Goal: Task Accomplishment & Management: Use online tool/utility

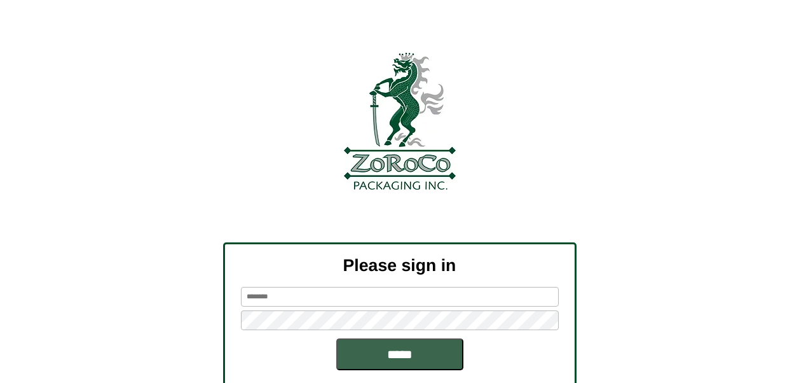
type input "******"
click at [367, 353] on input "*****" at bounding box center [399, 354] width 127 height 32
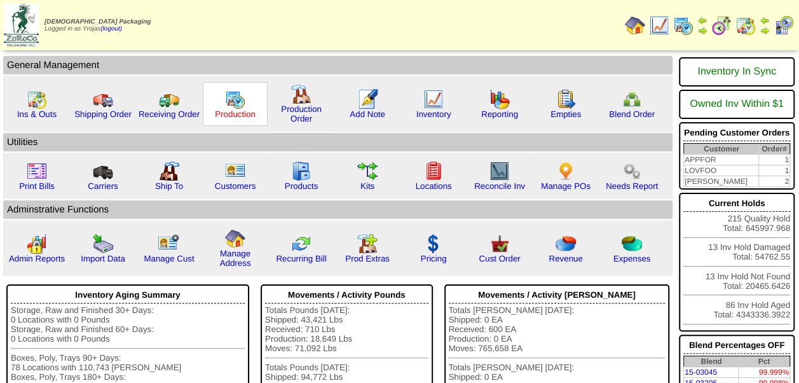
click at [237, 109] on link "Production" at bounding box center [235, 114] width 41 height 10
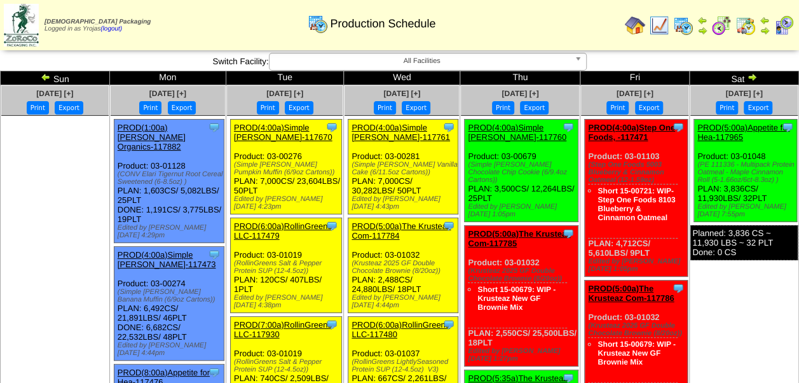
click at [289, 127] on link "PROD(4:00a)Simple [PERSON_NAME]-117670" at bounding box center [283, 132] width 99 height 19
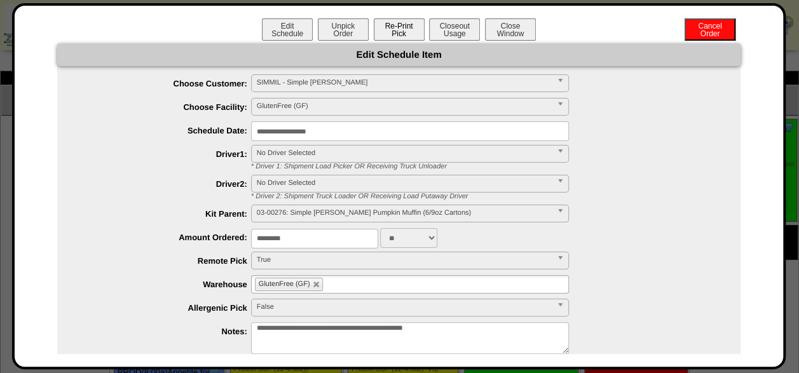
click at [399, 27] on button "Re-Print Pick" at bounding box center [399, 29] width 51 height 22
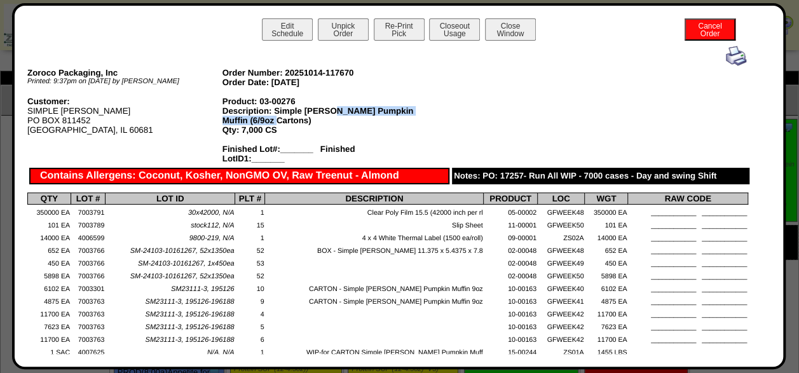
drag, startPoint x: 258, startPoint y: 120, endPoint x: 326, endPoint y: 112, distance: 67.8
click at [326, 112] on div "Description: Simple Mills Pumpkin Muffin (6/9oz Cartons)" at bounding box center [320, 115] width 195 height 19
drag, startPoint x: 326, startPoint y: 112, endPoint x: 343, endPoint y: 111, distance: 17.2
copy div "Pumpkin Muffin (6/9oz Cartons)"
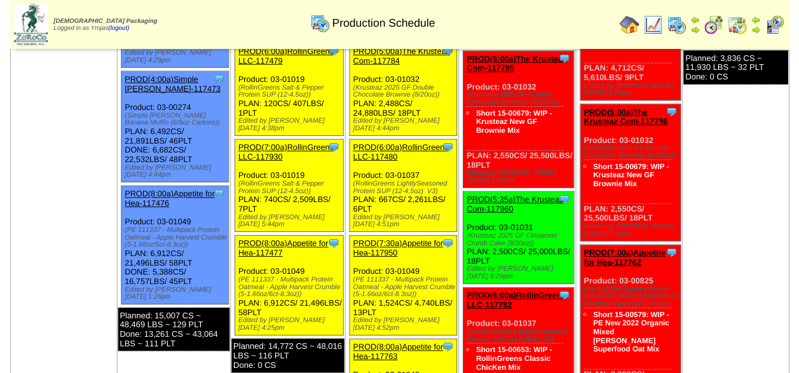
scroll to position [191, 0]
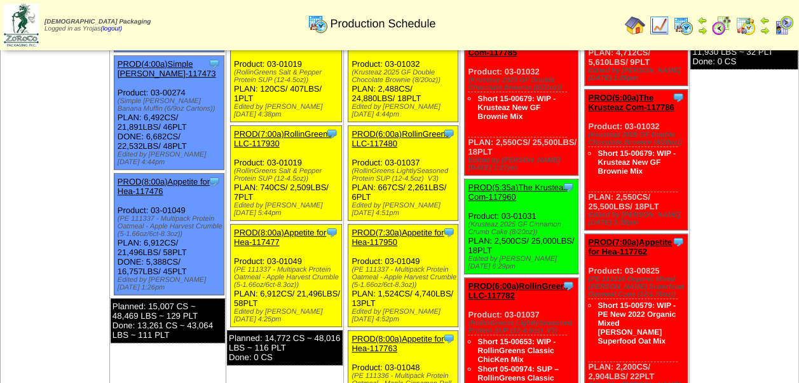
click at [291, 228] on link "PROD(8:00a)Appetite for Hea-117477" at bounding box center [280, 237] width 92 height 19
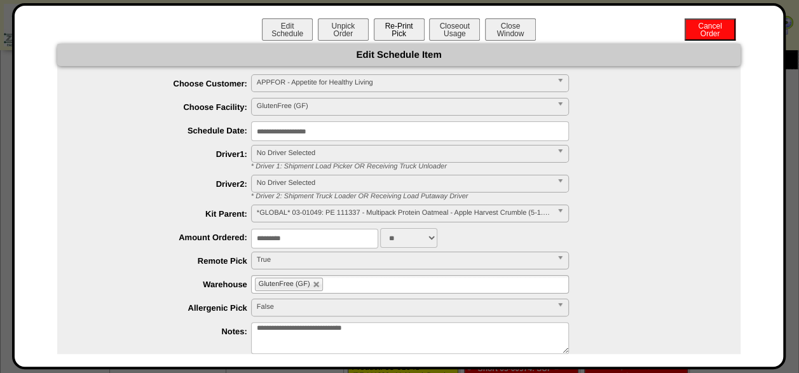
click at [392, 27] on button "Re-Print Pick" at bounding box center [399, 29] width 51 height 22
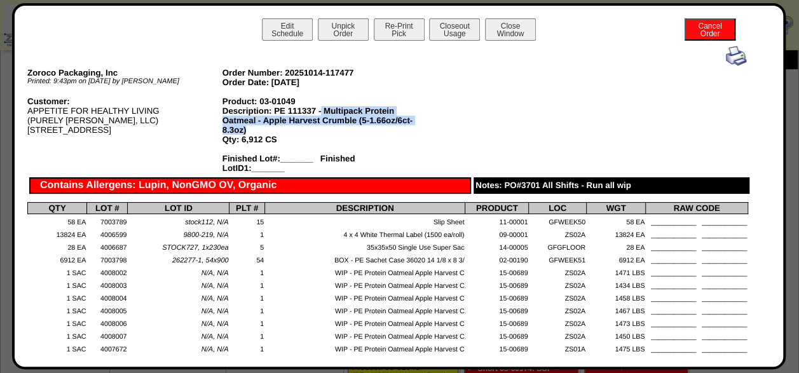
drag, startPoint x: 248, startPoint y: 128, endPoint x: 320, endPoint y: 112, distance: 74.3
click at [320, 112] on div "Description: PE 111337 - Multipack Protein Oatmeal - Apple Harvest Crumble (5-1…" at bounding box center [320, 120] width 195 height 29
drag, startPoint x: 320, startPoint y: 112, endPoint x: 338, endPoint y: 112, distance: 17.8
copy div "Multipack Protein Oatmeal - Apple Harvest Crumble (5-1.66oz/6ct-8.3oz)"
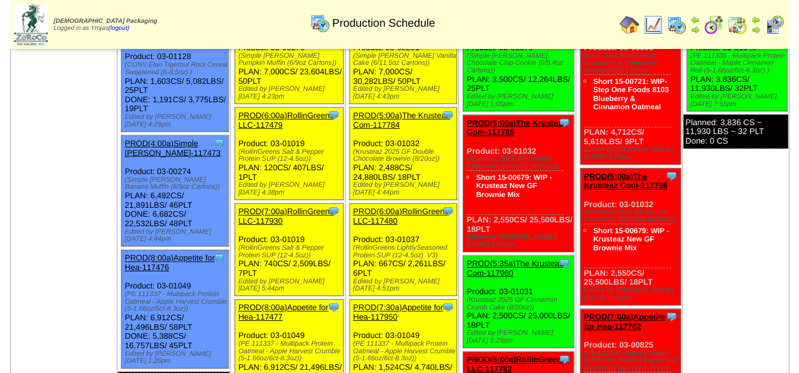
scroll to position [127, 0]
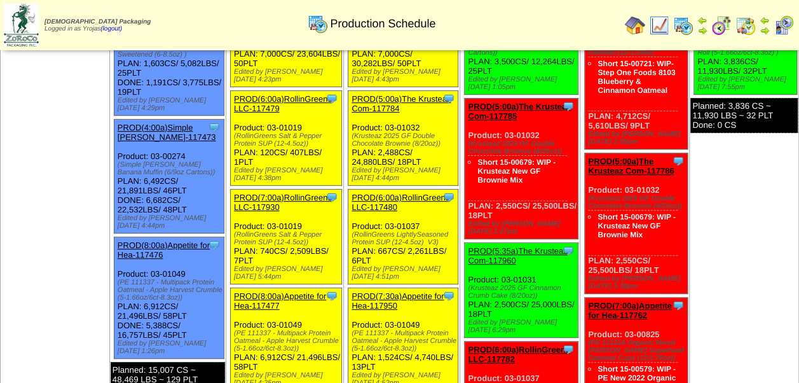
click at [285, 94] on link "PROD(6:00a)RollinGreens LLC-117479" at bounding box center [283, 103] width 98 height 19
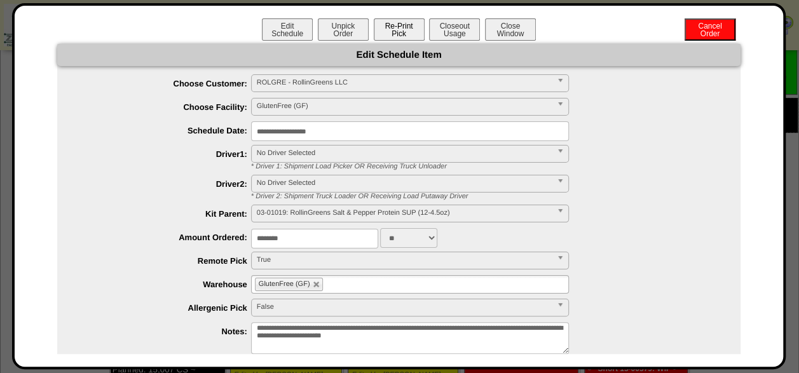
click at [403, 34] on button "Re-Print Pick" at bounding box center [399, 29] width 51 height 22
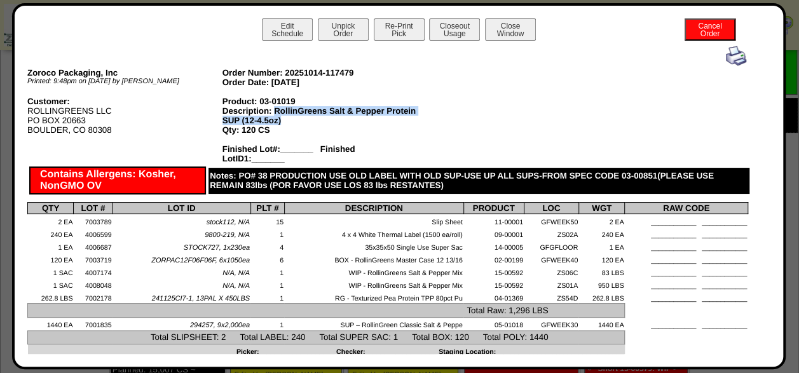
drag, startPoint x: 275, startPoint y: 112, endPoint x: 323, endPoint y: 120, distance: 48.9
click at [323, 120] on div "Description: RollinGreens Salt & Pepper Protein SUP (12-4.5oz)" at bounding box center [320, 115] width 195 height 19
drag, startPoint x: 323, startPoint y: 120, endPoint x: 324, endPoint y: 110, distance: 9.6
copy div "RollinGreens Salt & Pepper Protein SUP (12-4.5oz)"
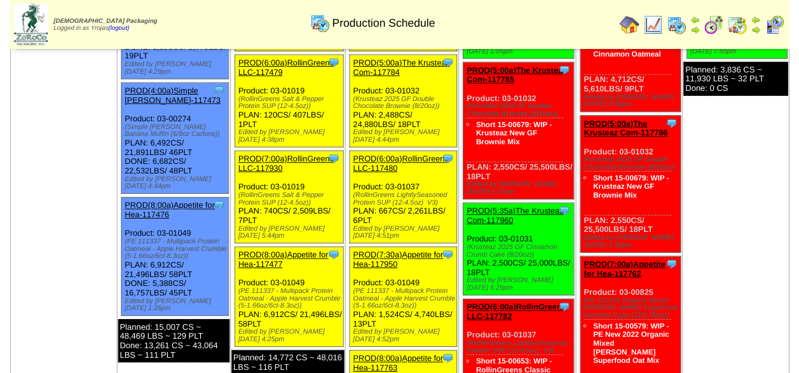
scroll to position [191, 0]
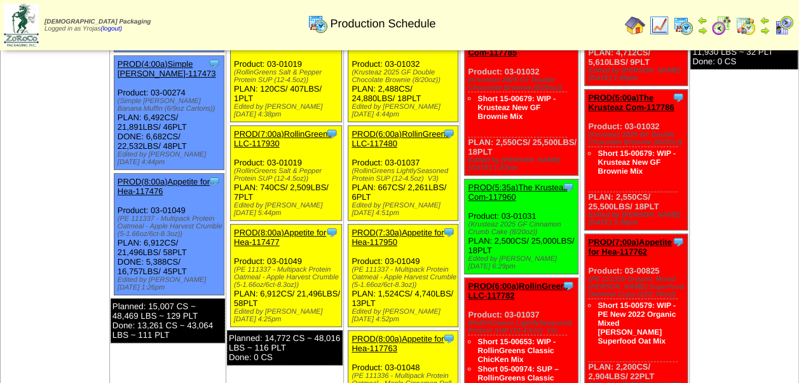
click at [285, 129] on link "PROD(7:00a)RollinGreens LLC-117930" at bounding box center [283, 138] width 98 height 19
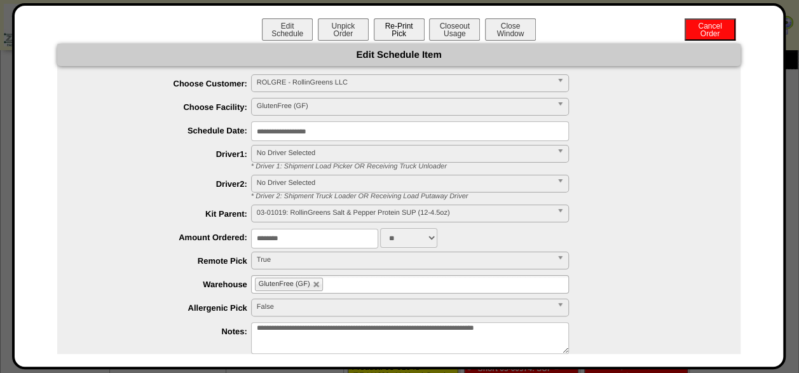
click at [396, 27] on button "Re-Print Pick" at bounding box center [399, 29] width 51 height 22
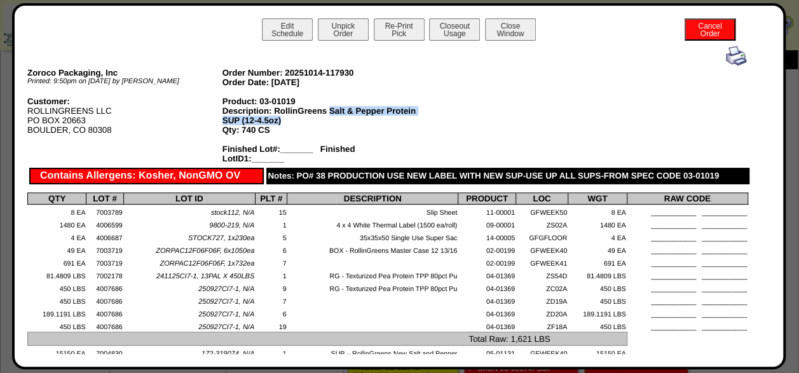
drag, startPoint x: 282, startPoint y: 121, endPoint x: 329, endPoint y: 113, distance: 47.8
click at [329, 113] on div "Description: RollinGreens Salt & Pepper Protein SUP (12-4.5oz)" at bounding box center [320, 115] width 195 height 19
drag, startPoint x: 329, startPoint y: 113, endPoint x: 388, endPoint y: 109, distance: 59.2
copy div "Salt & Pepper Protein SUP (12-4.5oz)"
click at [295, 121] on div "Description: RollinGreens Salt & Pepper Protein SUP (12-4.5oz)" at bounding box center [320, 115] width 195 height 19
